Goal: Transaction & Acquisition: Purchase product/service

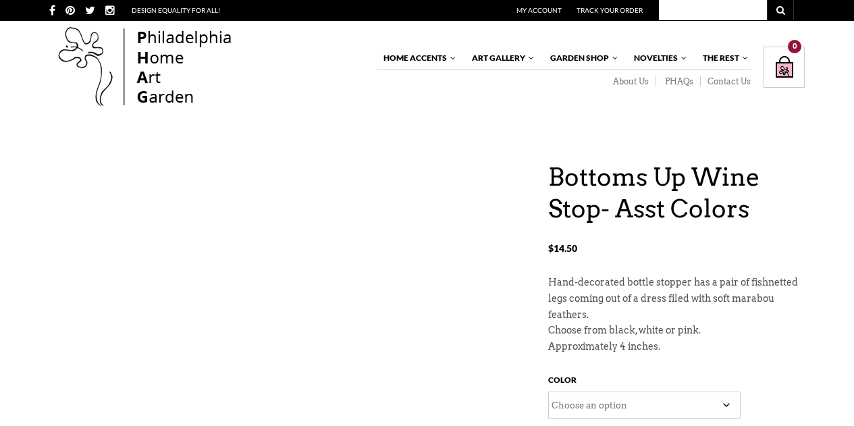
scroll to position [203, 0]
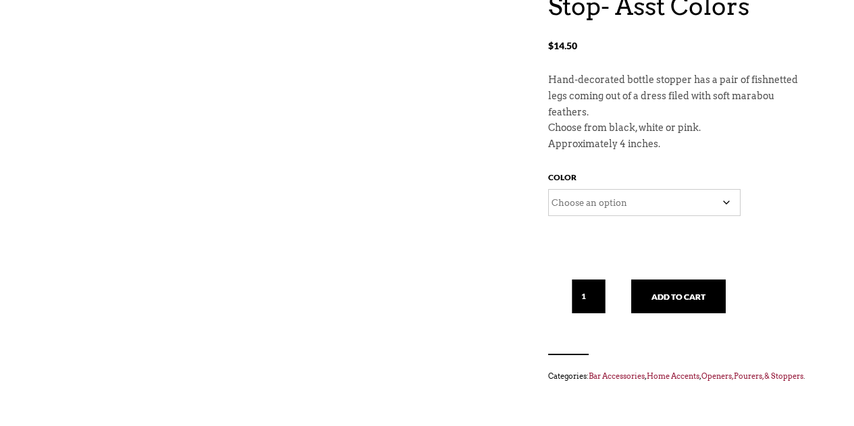
click at [717, 201] on select "Choose an option Pink White" at bounding box center [644, 202] width 192 height 27
click at [727, 201] on select "Choose an option Pink White" at bounding box center [644, 202] width 192 height 27
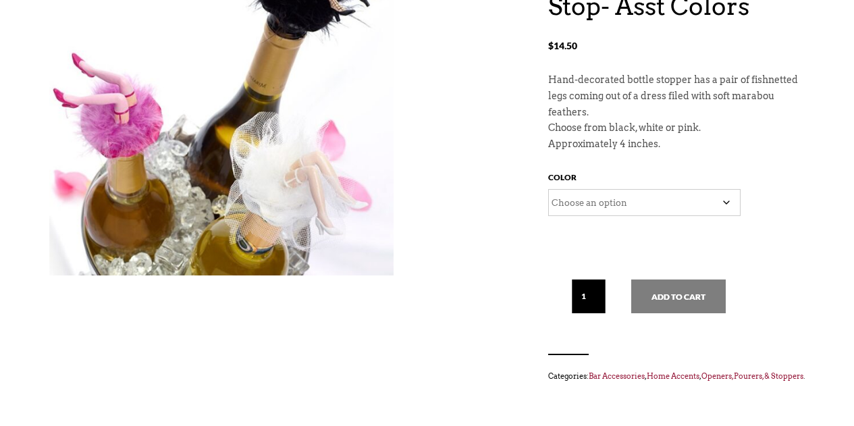
scroll to position [0, 0]
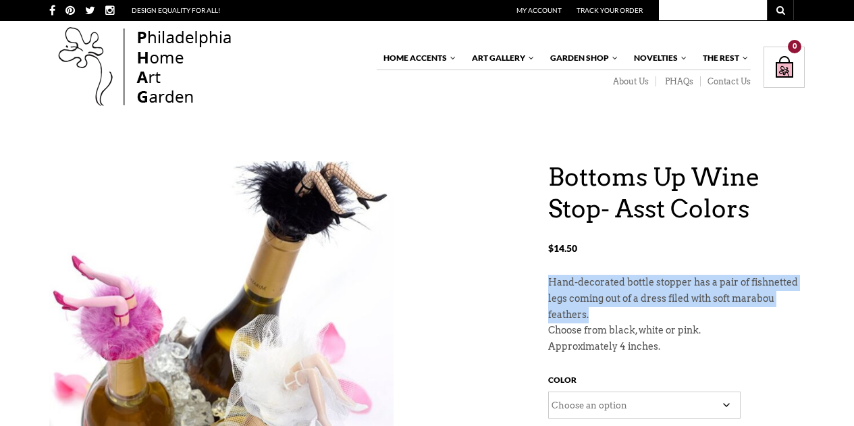
drag, startPoint x: 547, startPoint y: 278, endPoint x: 602, endPoint y: 310, distance: 64.2
click at [602, 310] on div "Bottoms Up Wine Stop- Asst Colors $ 14.50 Bottoms Up Wine Stop- Asst Colors $ 1…" at bounding box center [427, 395] width 756 height 469
copy p "Hand-decorated bottle stopper has a pair of fishnetted legs coming out of a dre…"
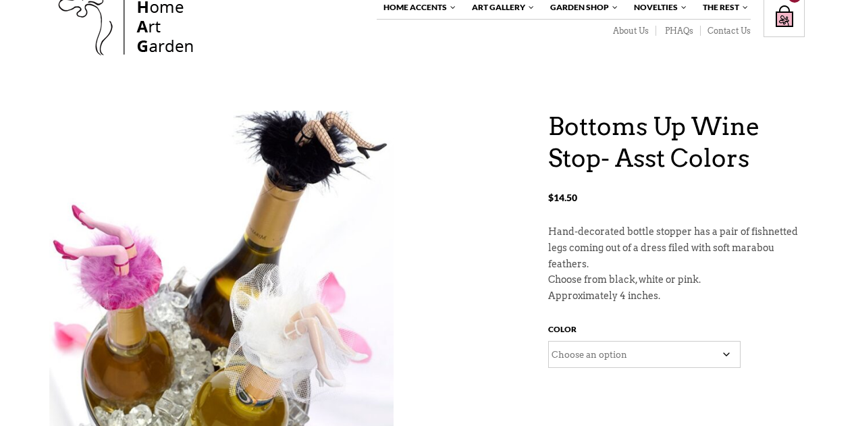
scroll to position [68, 0]
